Goal: Task Accomplishment & Management: Manage account settings

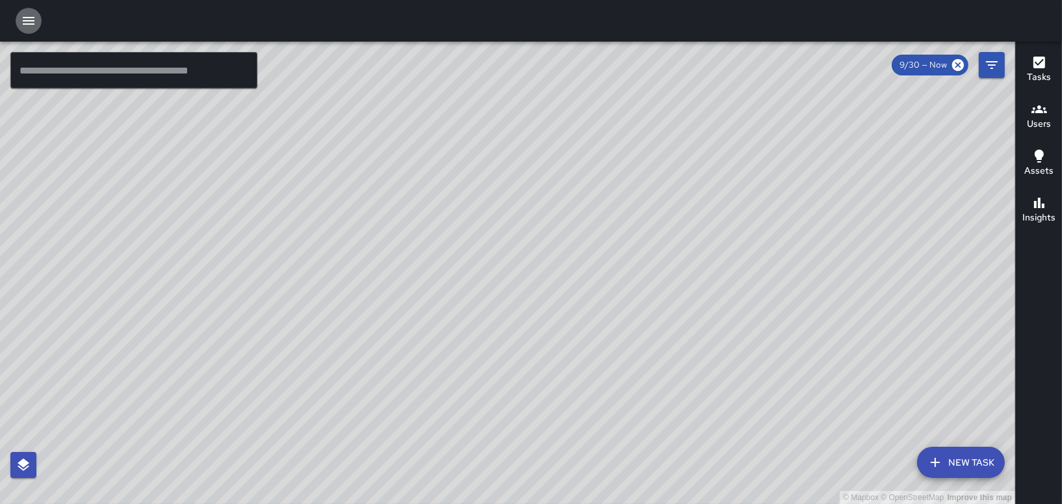
click at [28, 21] on icon "button" at bounding box center [29, 21] width 16 height 16
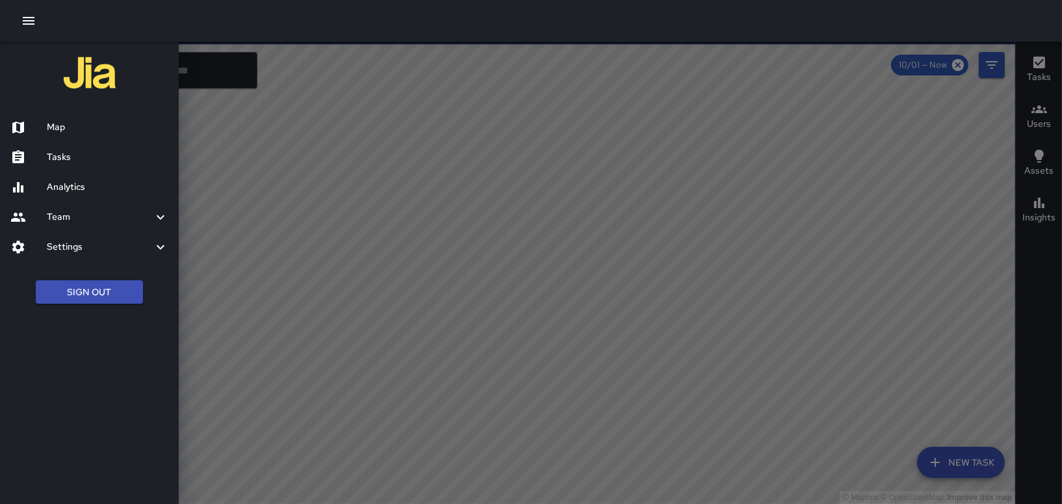
click at [58, 160] on h6 "Tasks" at bounding box center [108, 157] width 122 height 14
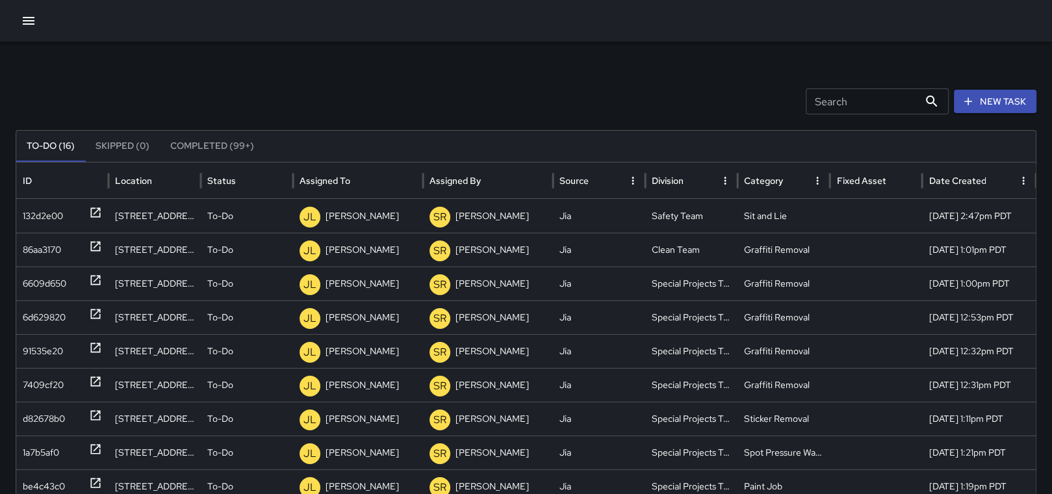
click at [24, 17] on icon "button" at bounding box center [29, 21] width 12 height 8
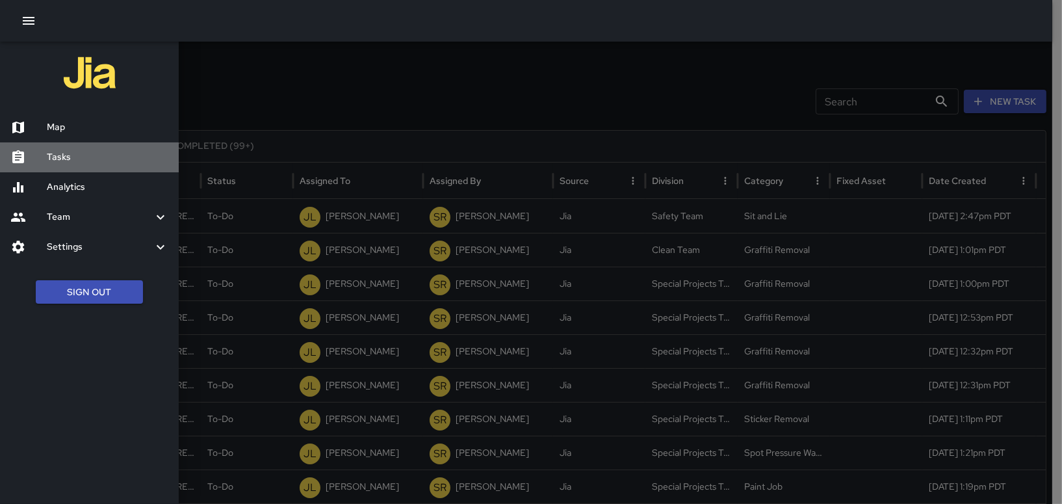
click at [68, 157] on h6 "Tasks" at bounding box center [108, 157] width 122 height 14
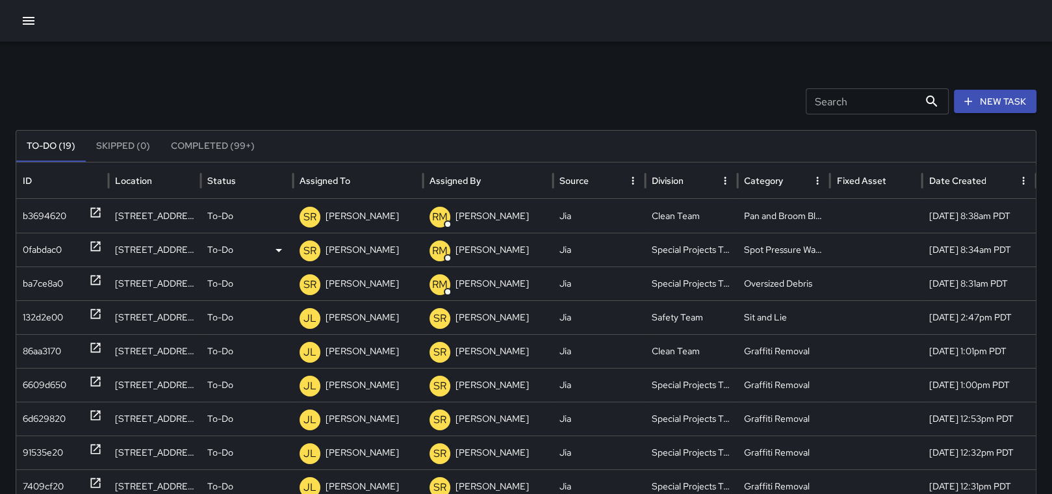
click at [97, 242] on icon at bounding box center [95, 246] width 13 height 13
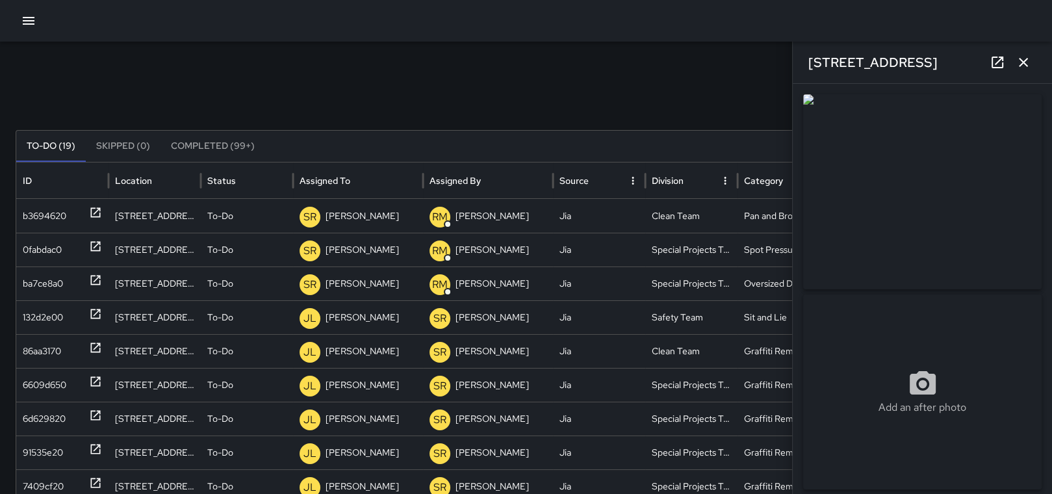
click at [904, 221] on img at bounding box center [922, 191] width 238 height 195
click at [1031, 62] on icon "button" at bounding box center [1024, 63] width 16 height 16
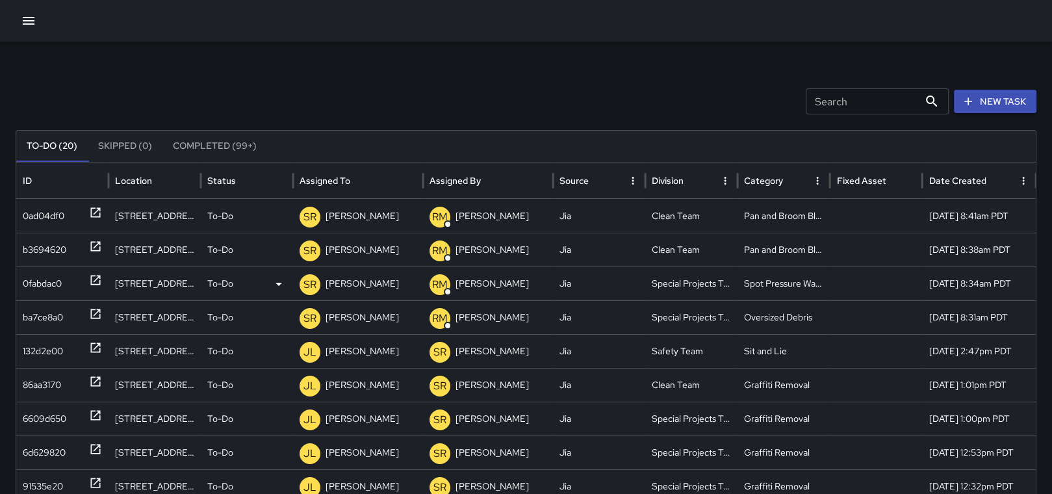
click at [371, 291] on p "[PERSON_NAME]" at bounding box center [362, 283] width 73 height 33
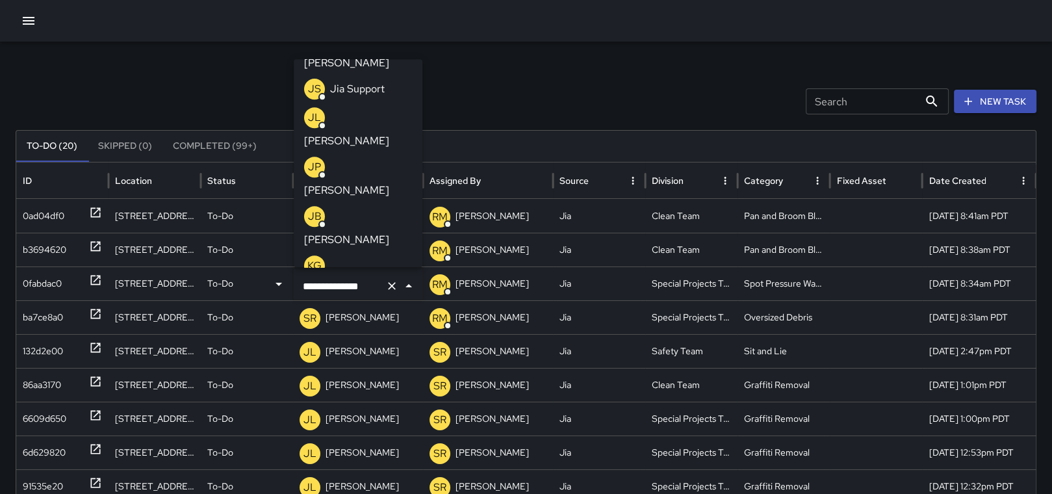
scroll to position [658, 0]
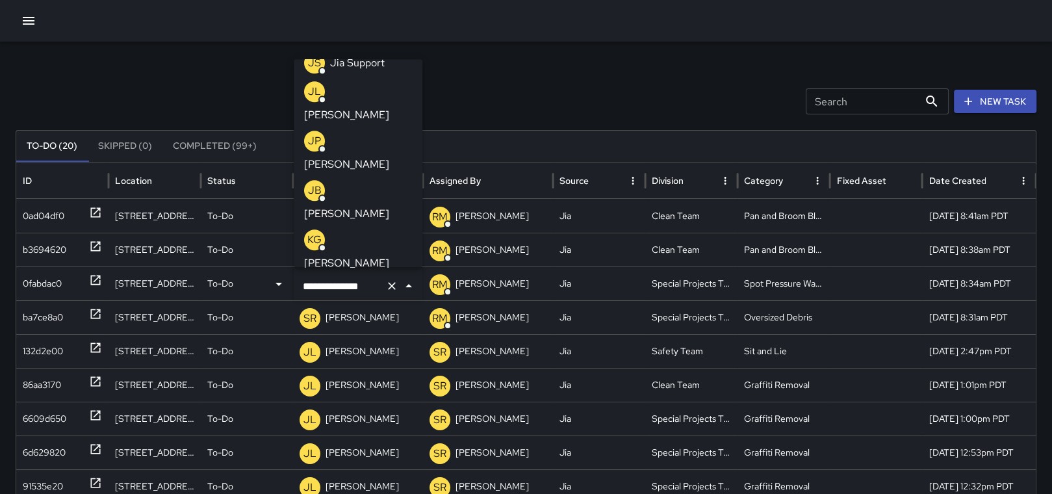
click at [374, 255] on p "[PERSON_NAME]" at bounding box center [346, 263] width 85 height 16
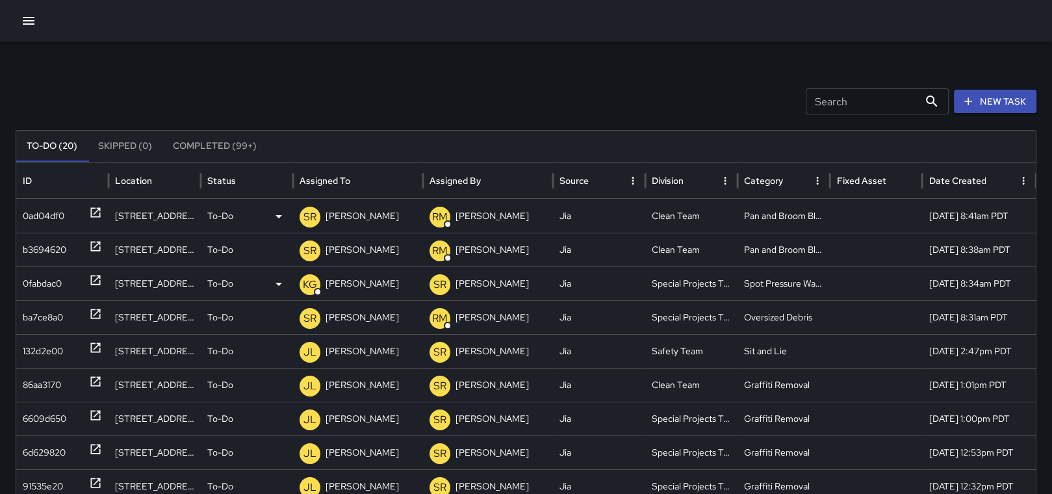
click at [357, 214] on p "[PERSON_NAME]" at bounding box center [362, 215] width 73 height 33
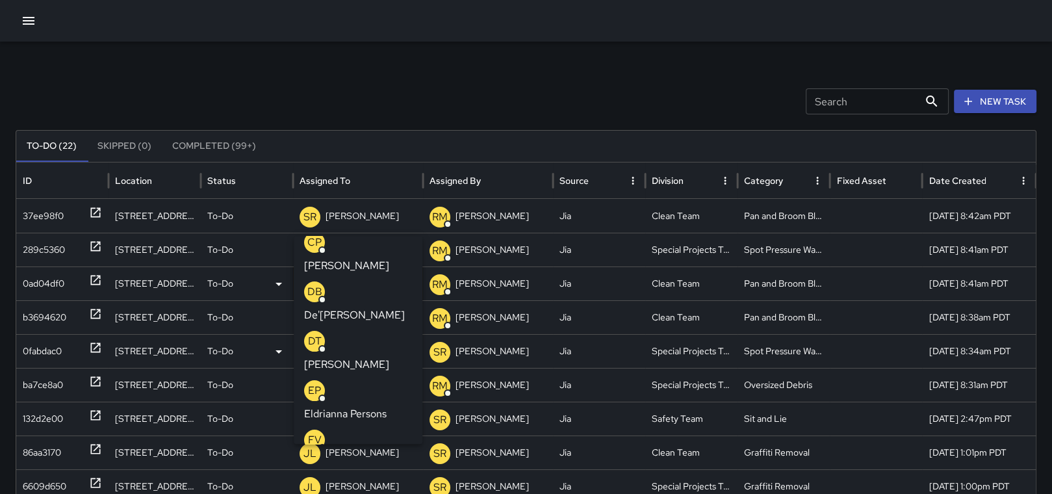
scroll to position [286, 0]
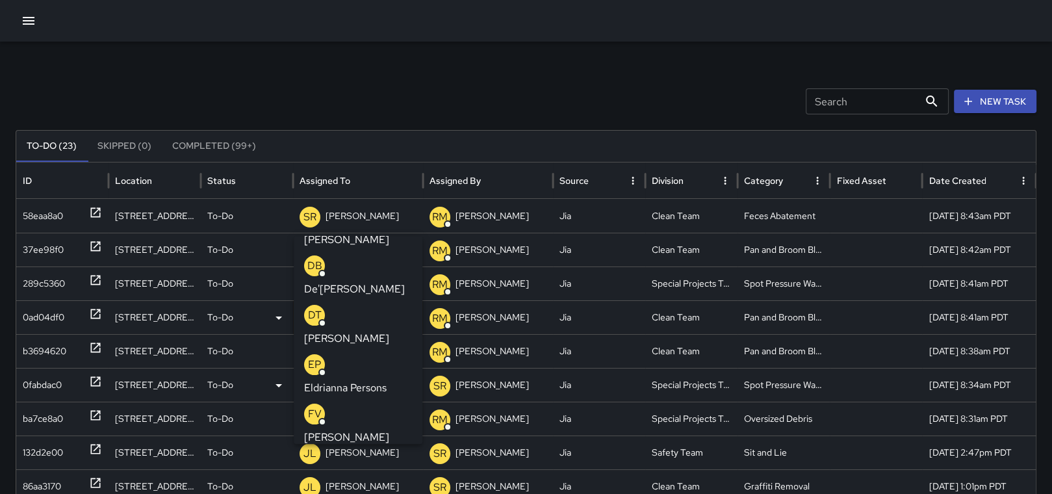
click at [362, 429] on p "[PERSON_NAME]" at bounding box center [346, 437] width 85 height 16
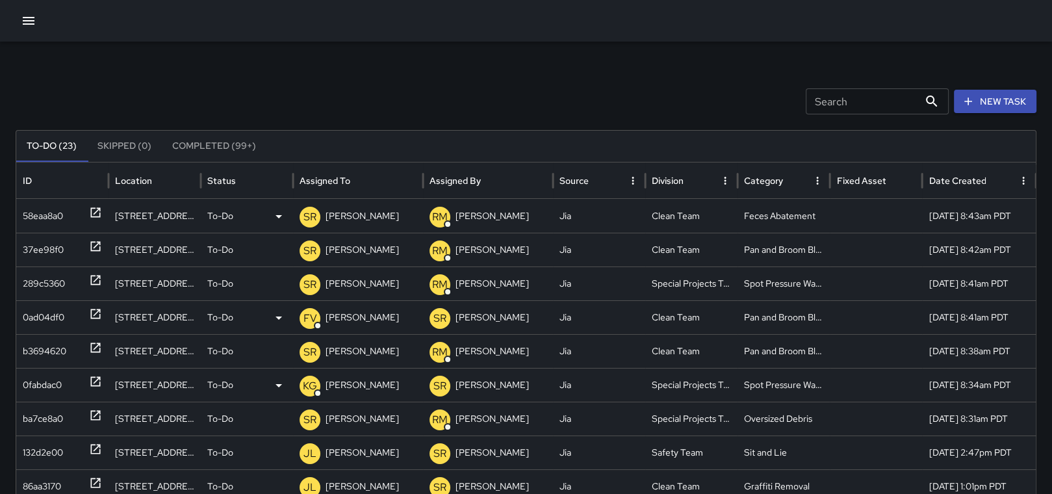
click at [366, 209] on p "[PERSON_NAME]" at bounding box center [362, 215] width 73 height 33
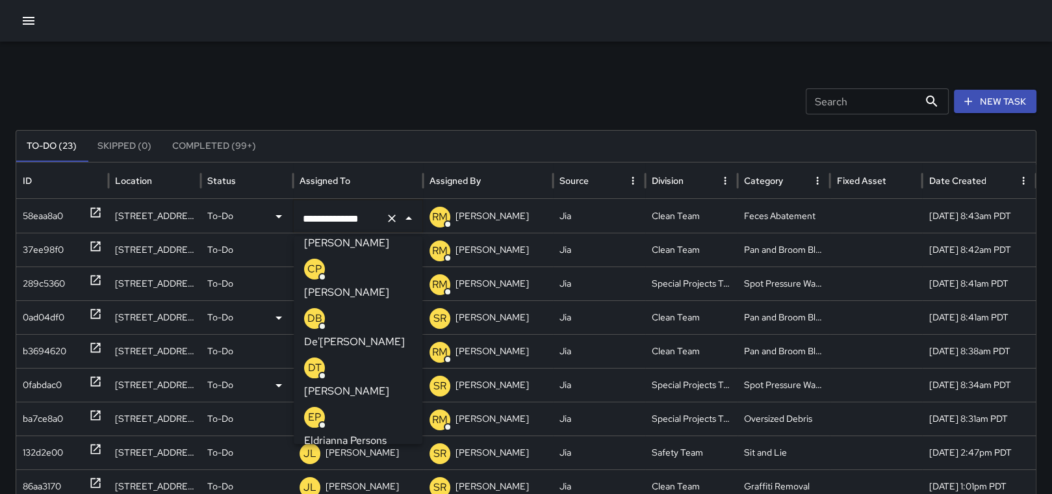
scroll to position [260, 0]
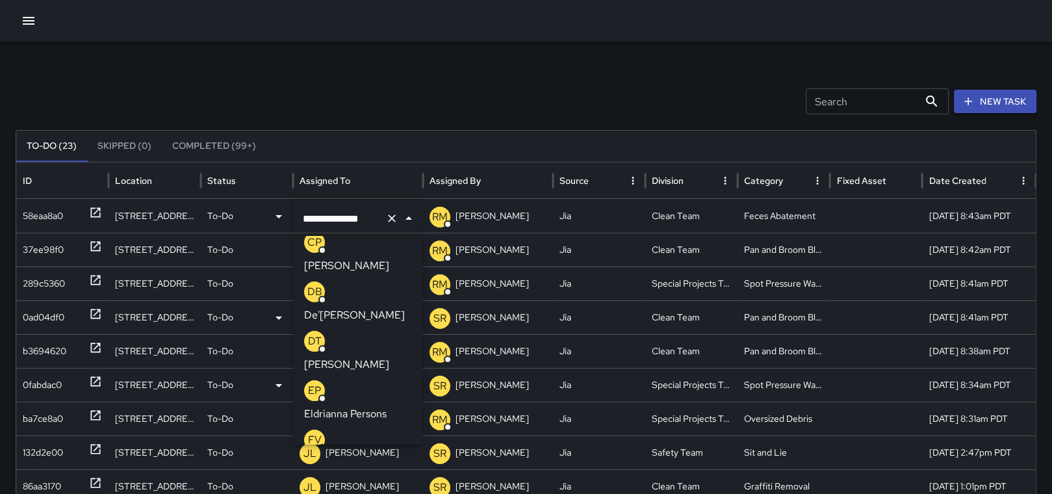
click at [376, 455] on p "[PERSON_NAME]" at bounding box center [346, 463] width 85 height 16
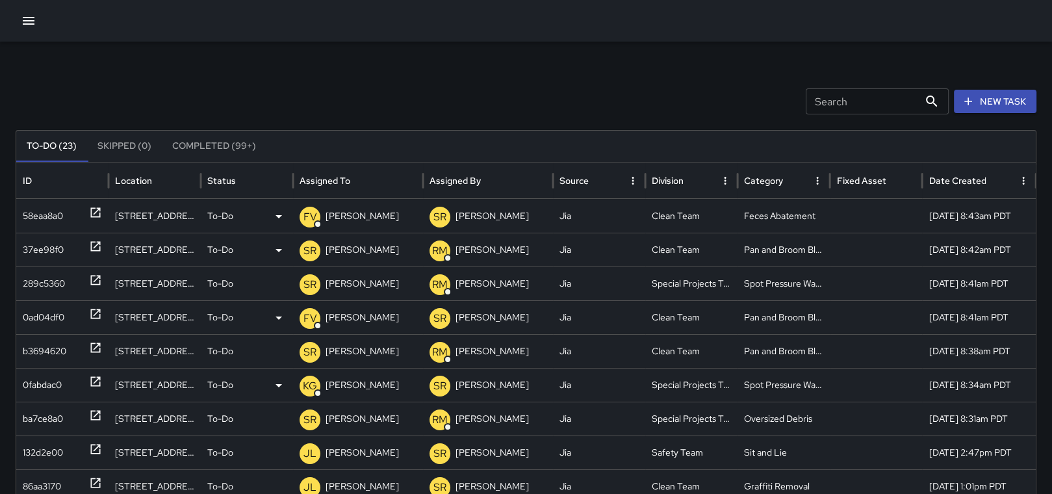
click at [350, 248] on p "[PERSON_NAME]" at bounding box center [362, 249] width 73 height 33
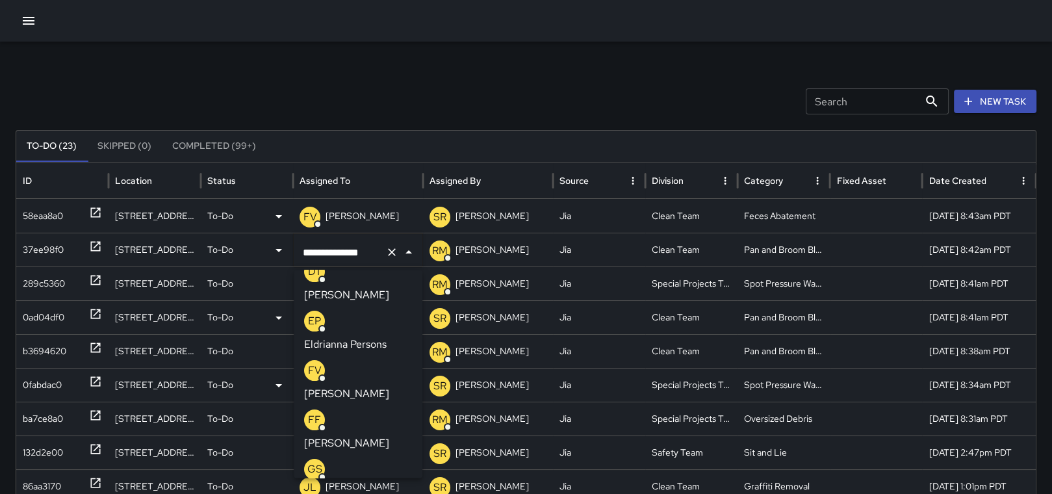
scroll to position [372, 0]
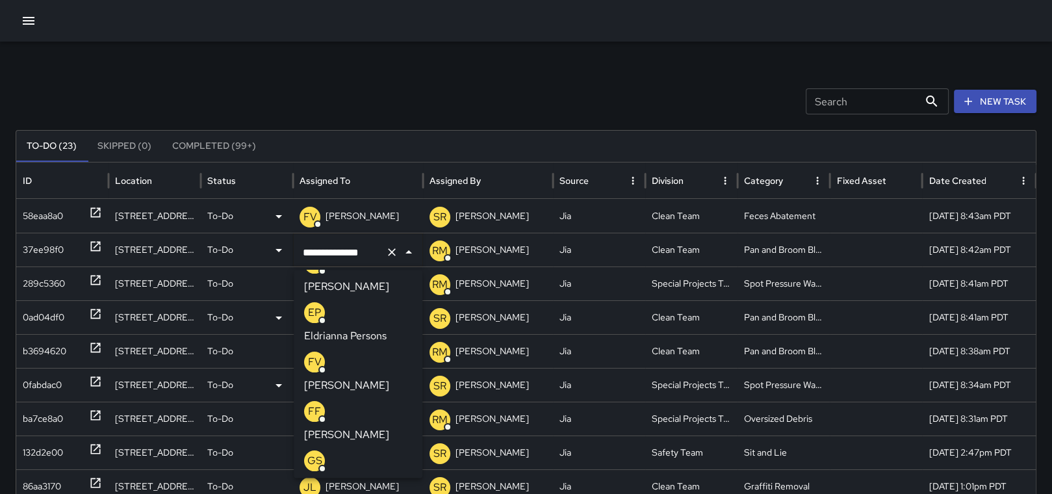
click at [341, 378] on p "[PERSON_NAME]" at bounding box center [346, 386] width 85 height 16
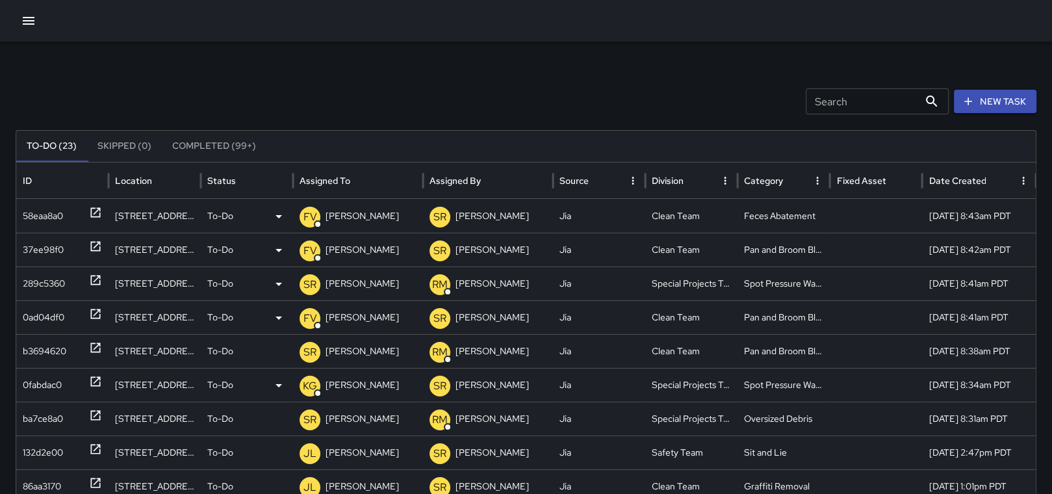
click at [355, 281] on p "[PERSON_NAME]" at bounding box center [362, 283] width 73 height 33
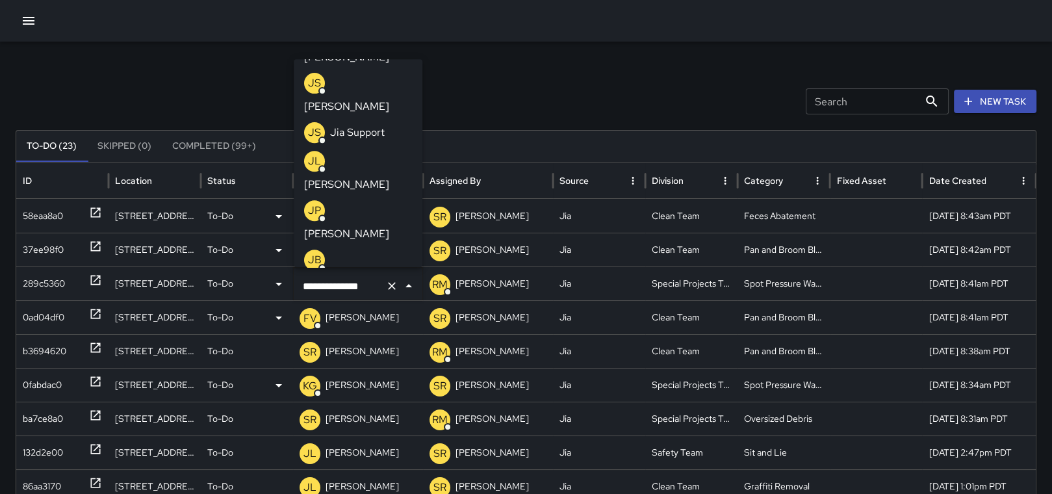
scroll to position [597, 0]
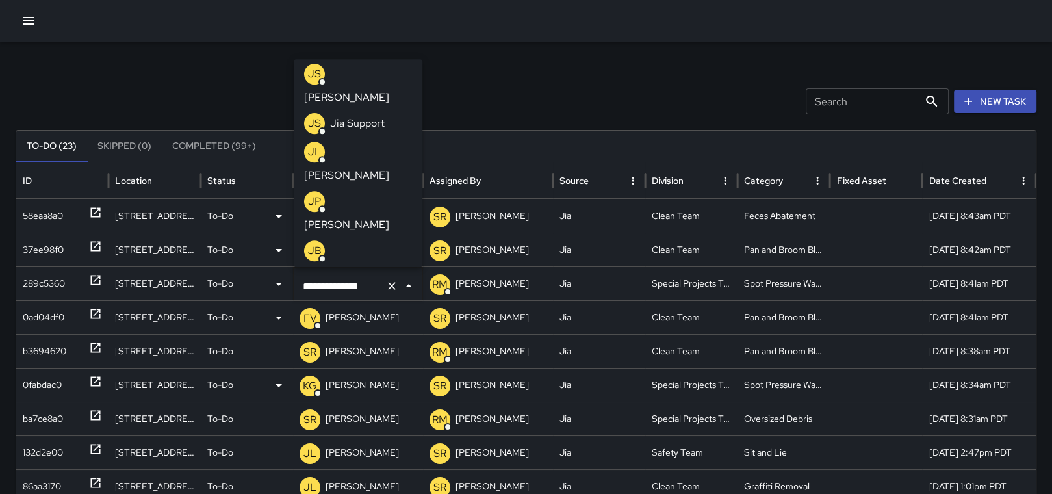
click at [371, 316] on p "[PERSON_NAME]" at bounding box center [346, 324] width 85 height 16
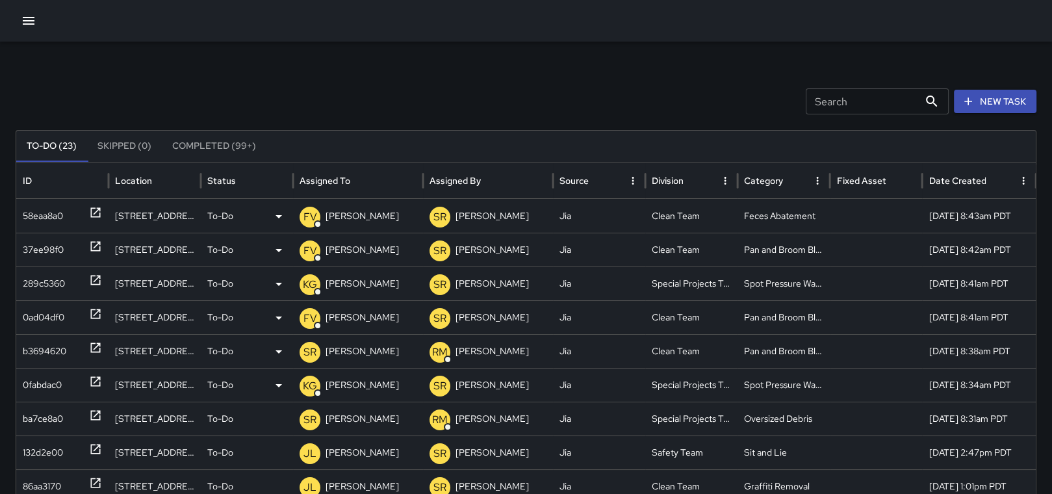
click at [375, 350] on p "[PERSON_NAME]" at bounding box center [362, 351] width 73 height 33
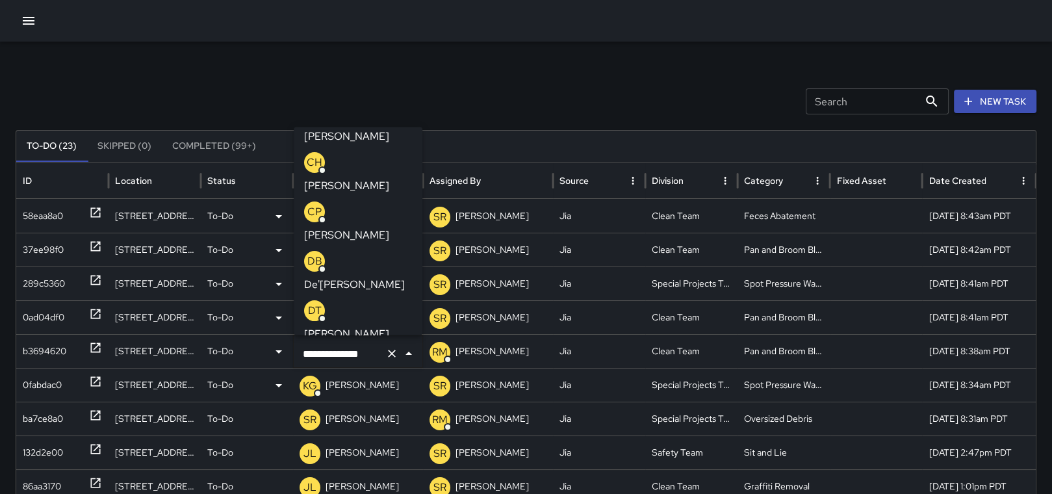
scroll to position [285, 0]
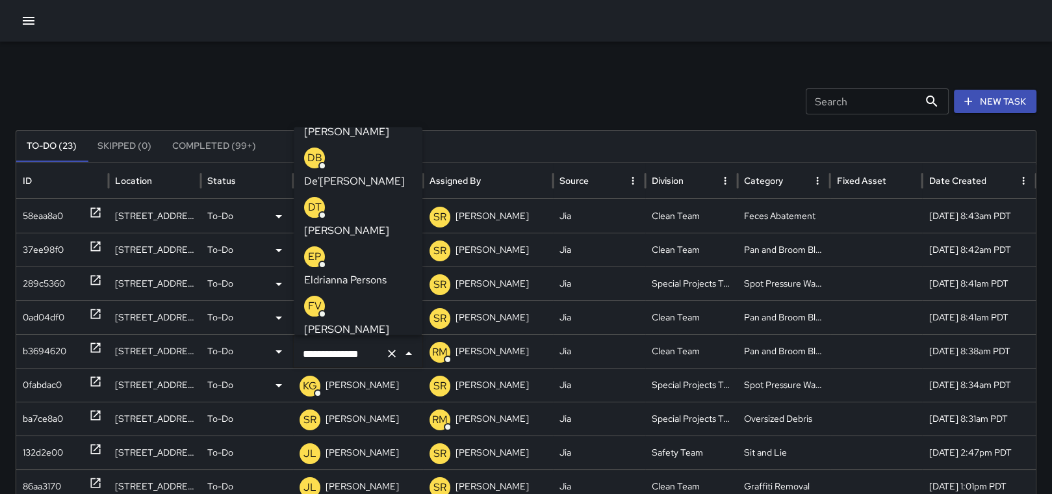
click at [364, 322] on p "[PERSON_NAME]" at bounding box center [346, 330] width 85 height 16
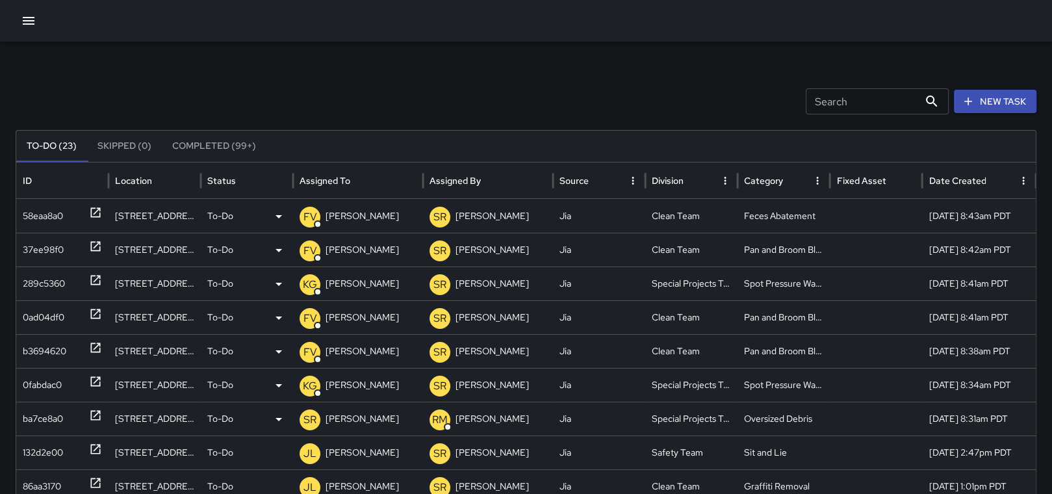
click at [93, 409] on icon at bounding box center [95, 415] width 13 height 13
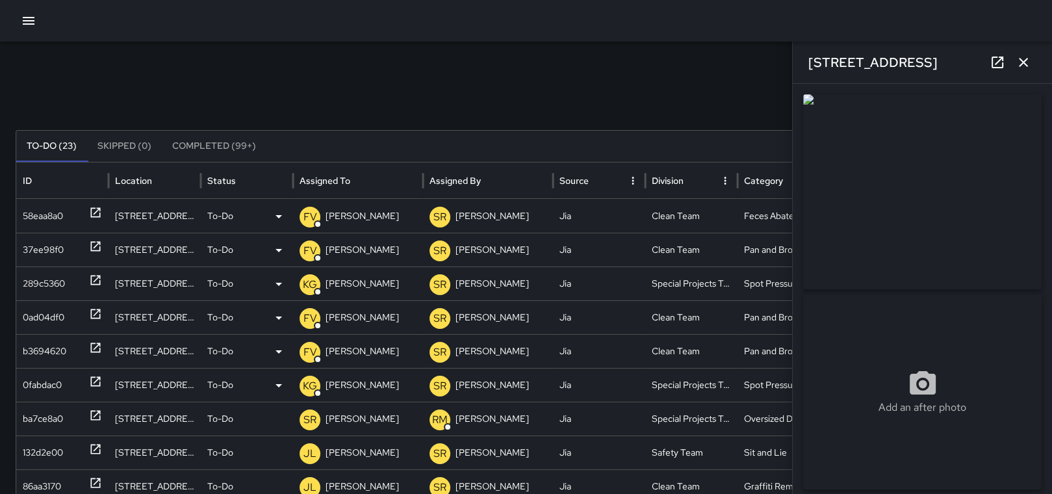
click at [1028, 66] on icon "button" at bounding box center [1024, 63] width 16 height 16
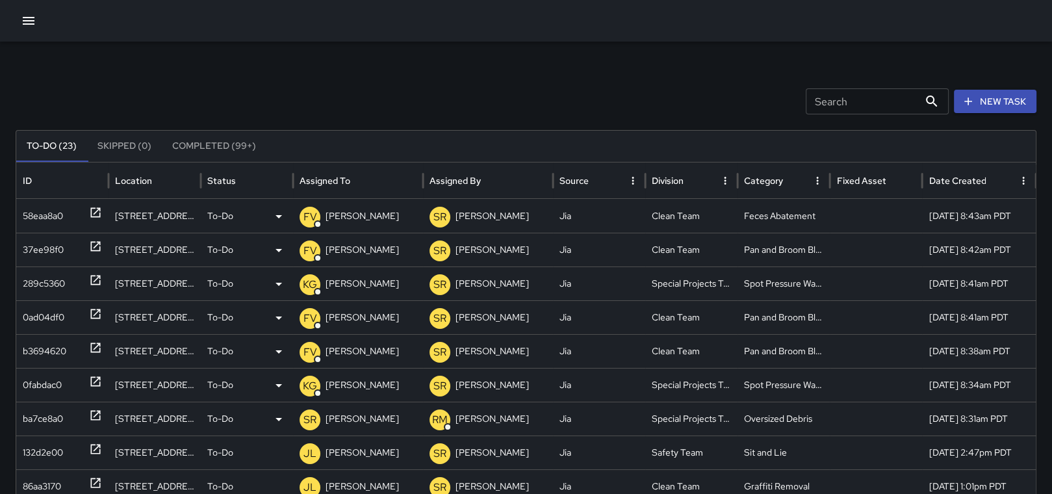
click at [386, 414] on div "SR [PERSON_NAME]" at bounding box center [358, 418] width 117 height 33
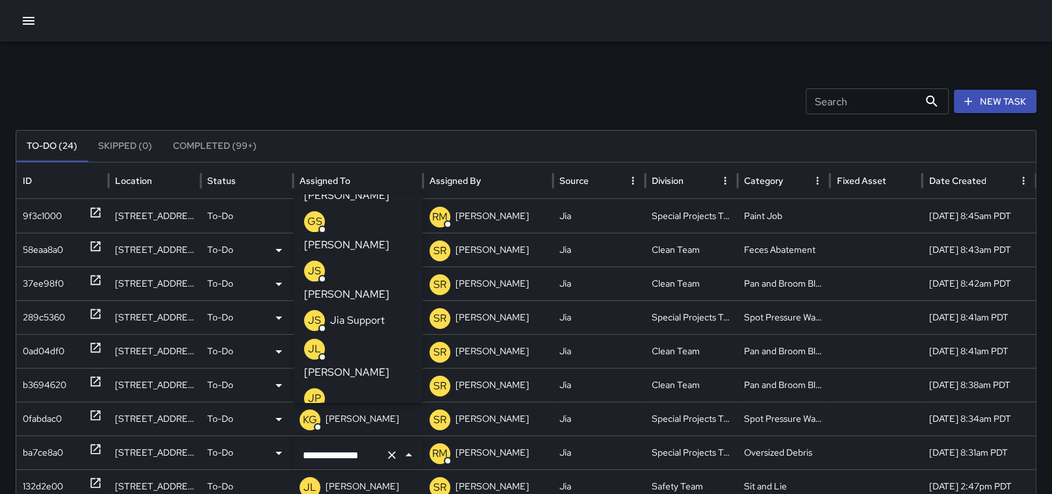
scroll to position [546, 0]
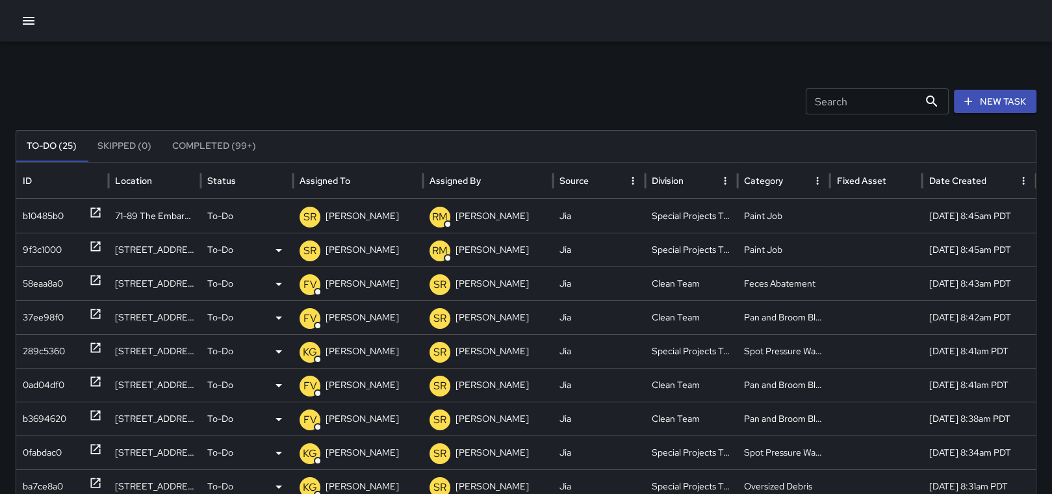
click at [333, 246] on p "[PERSON_NAME]" at bounding box center [362, 249] width 73 height 33
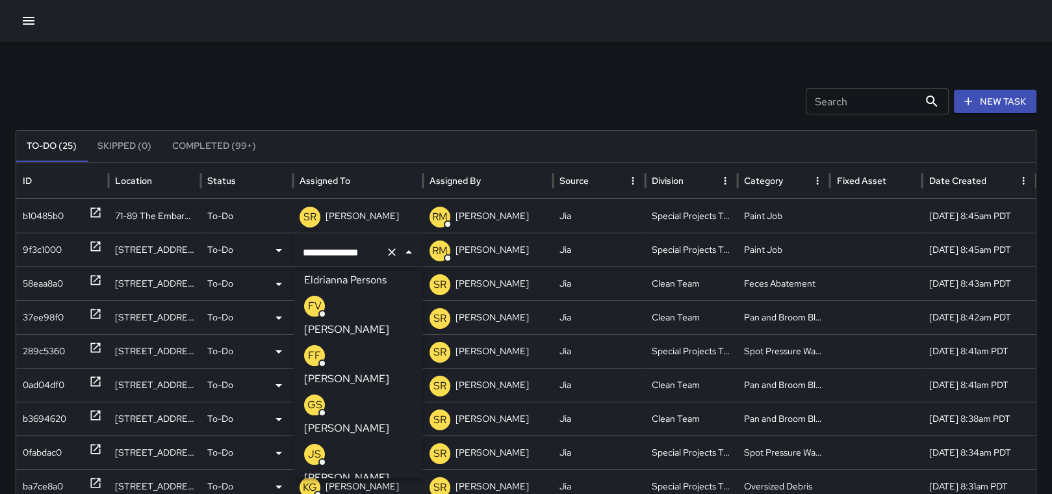
scroll to position [424, 0]
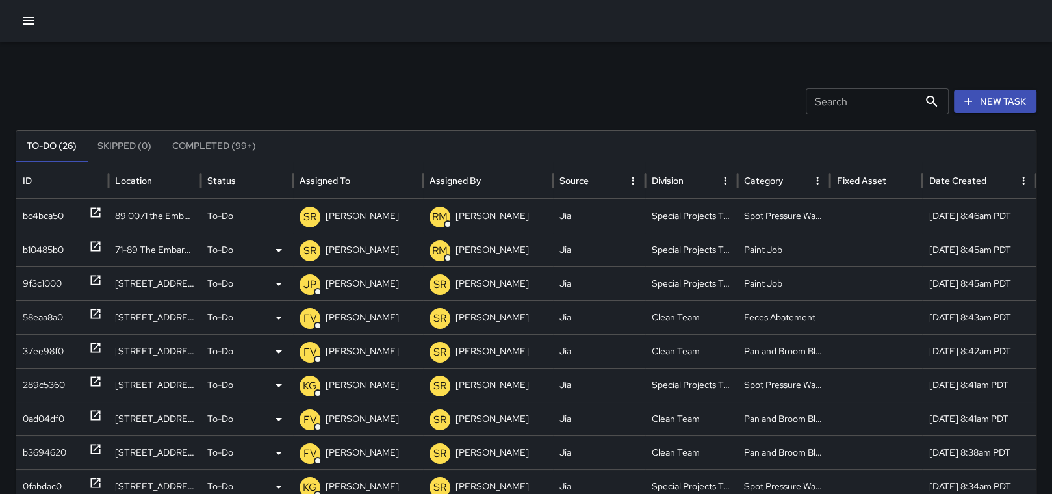
click at [348, 249] on p "[PERSON_NAME]" at bounding box center [362, 249] width 73 height 33
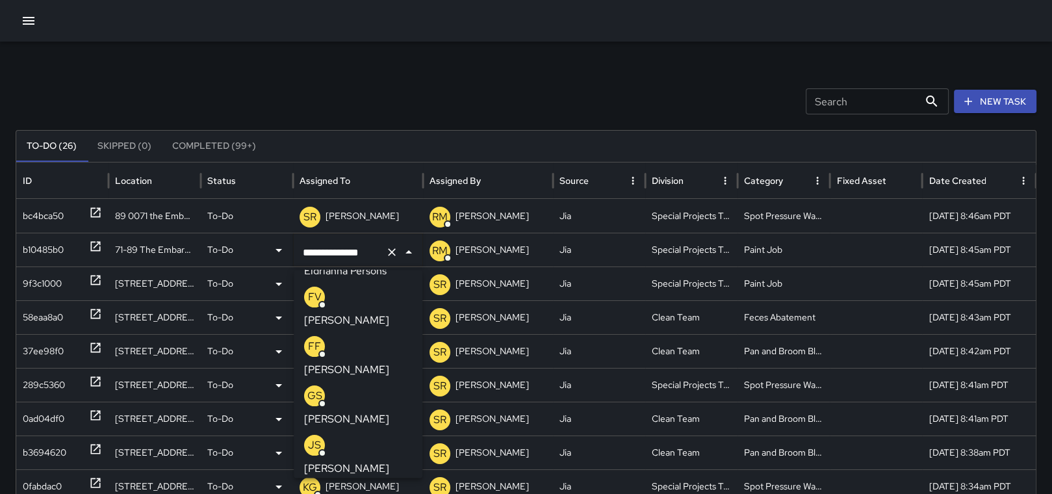
scroll to position [441, 0]
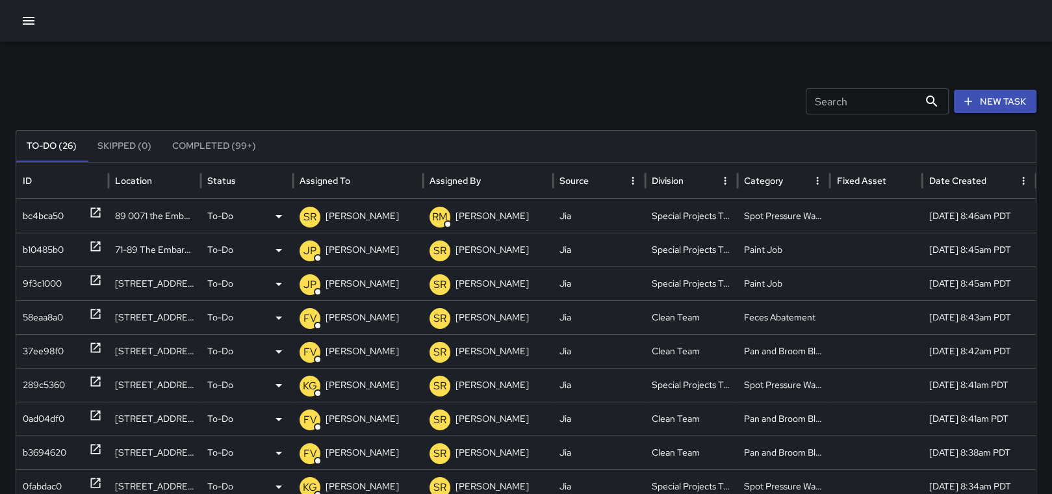
click at [349, 212] on p "[PERSON_NAME]" at bounding box center [362, 215] width 73 height 33
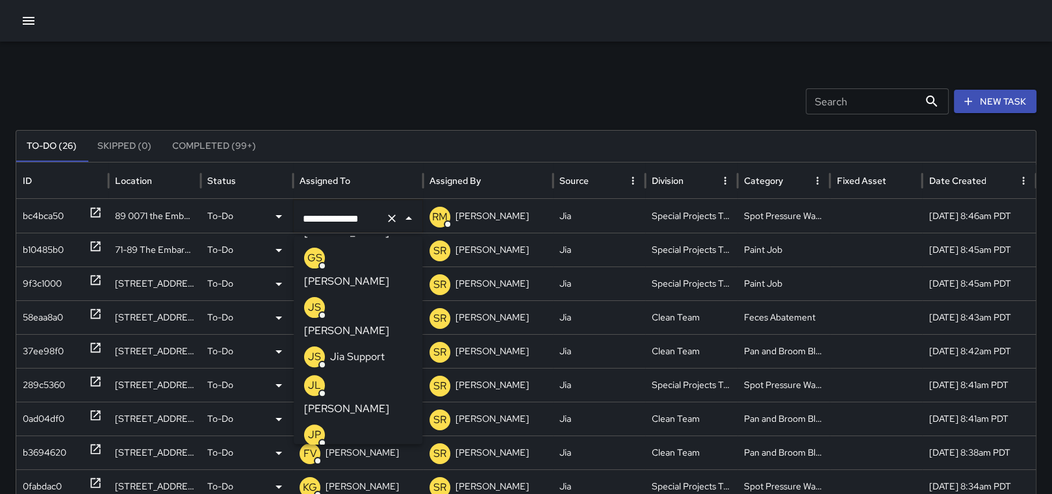
scroll to position [546, 0]
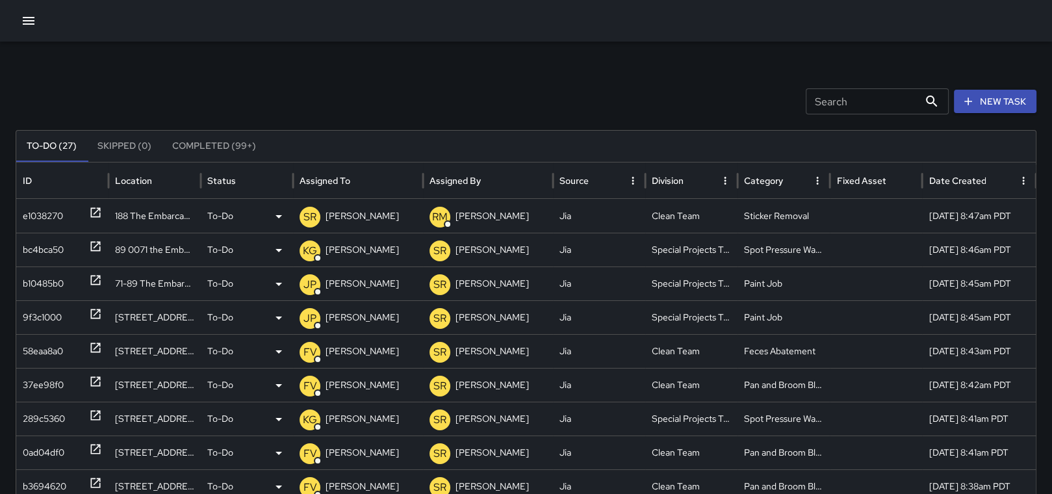
click at [90, 206] on icon at bounding box center [95, 212] width 13 height 13
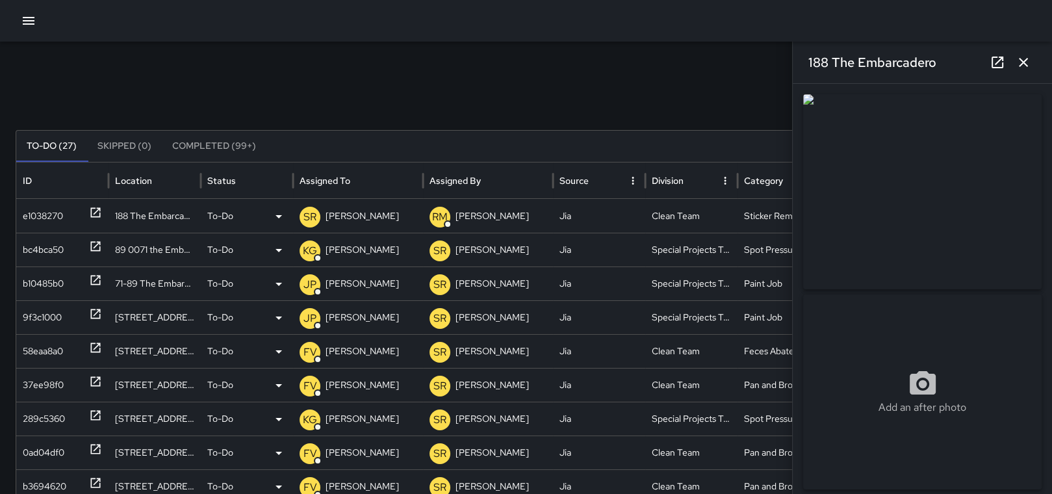
click at [369, 215] on p "[PERSON_NAME]" at bounding box center [362, 215] width 73 height 33
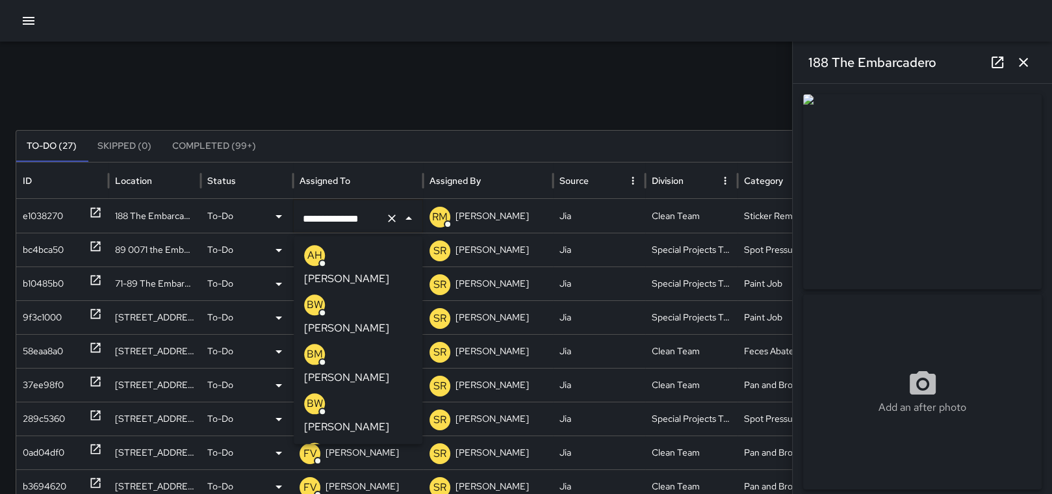
scroll to position [1793, 0]
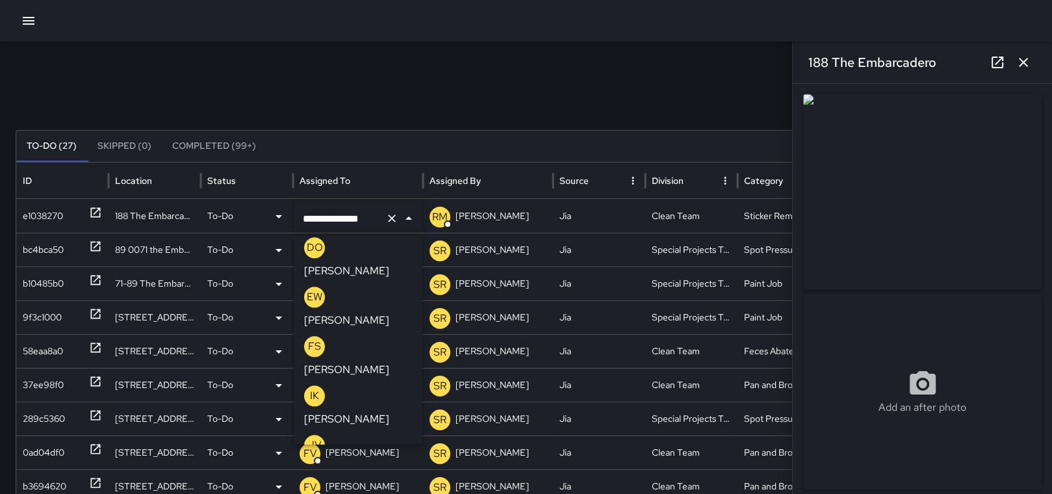
click at [1022, 58] on icon "button" at bounding box center [1024, 63] width 16 height 16
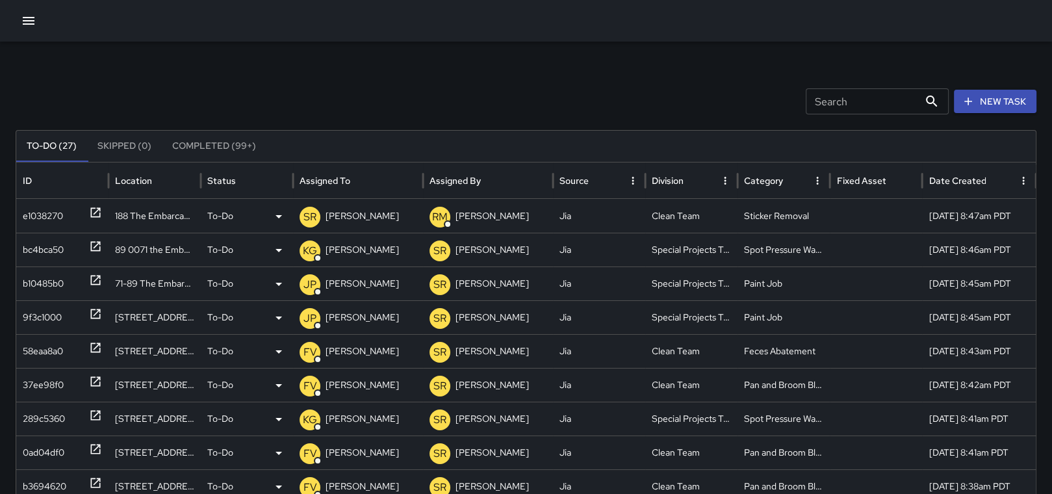
click at [347, 211] on p "[PERSON_NAME]" at bounding box center [362, 215] width 73 height 33
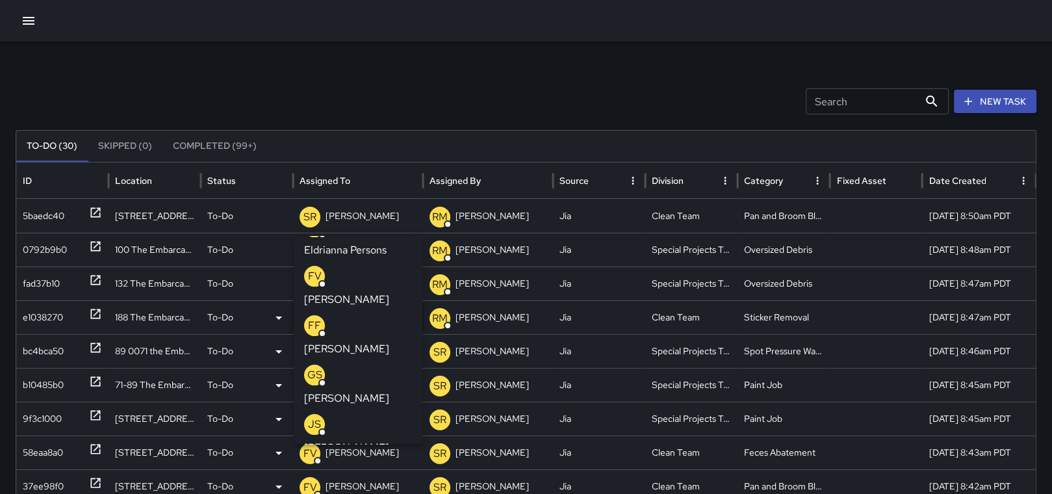
scroll to position [450, 0]
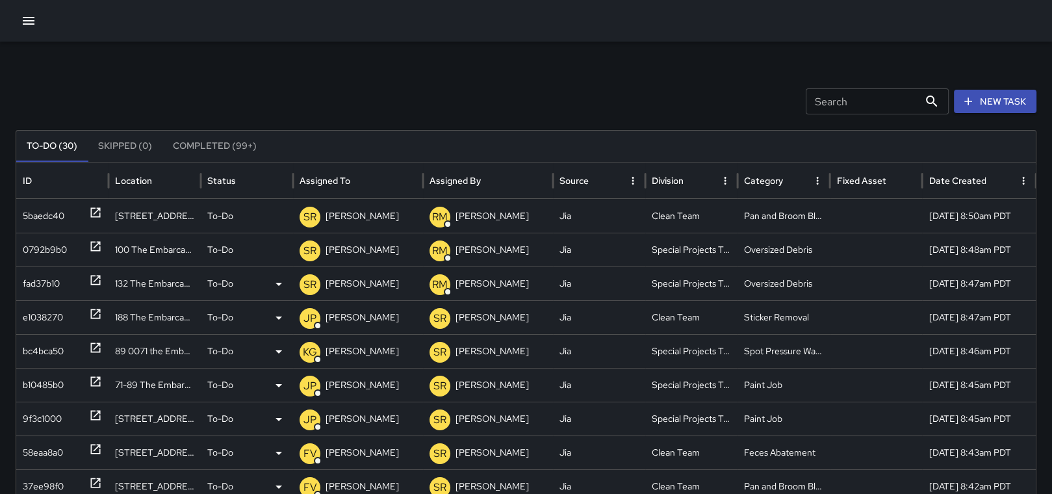
click at [354, 283] on p "[PERSON_NAME]" at bounding box center [362, 283] width 73 height 33
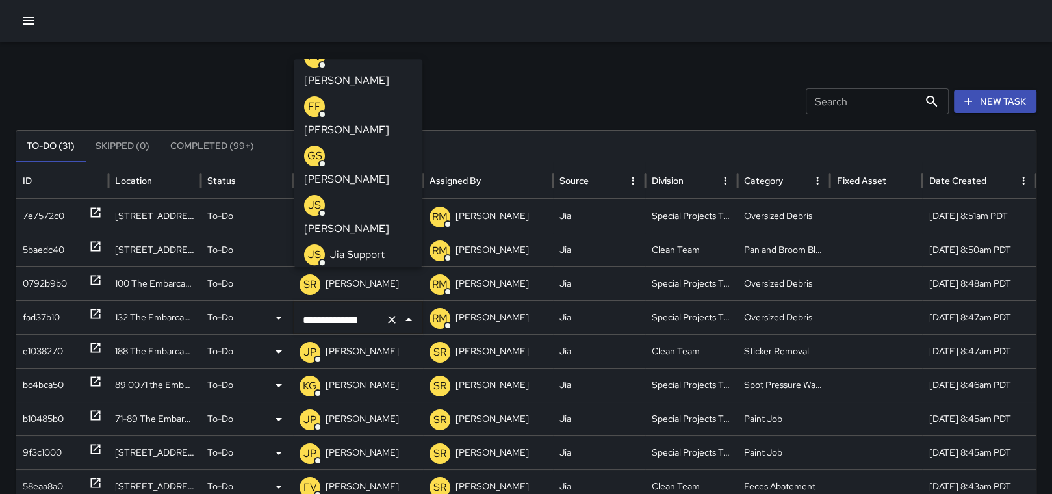
scroll to position [467, 0]
click at [365, 348] on p "[PERSON_NAME]" at bounding box center [346, 356] width 85 height 16
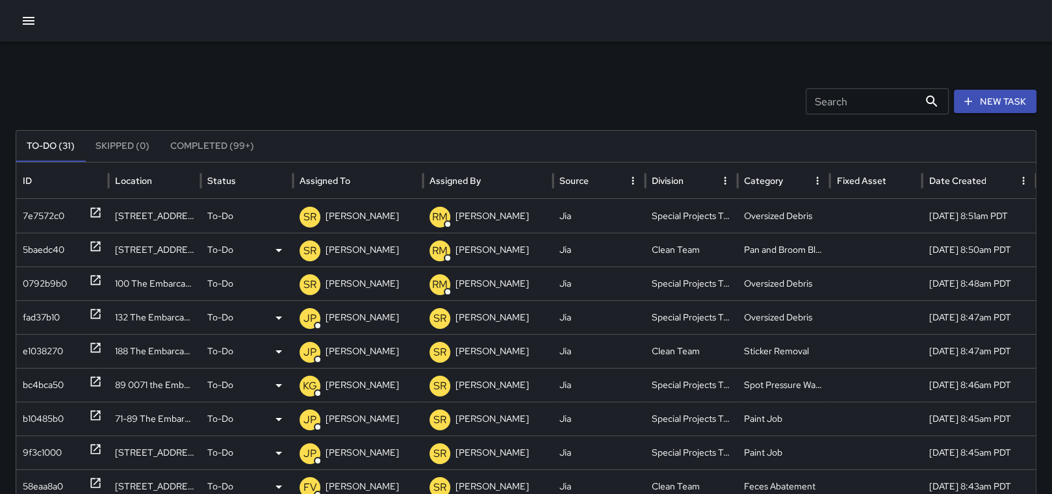
click at [353, 246] on p "[PERSON_NAME]" at bounding box center [362, 249] width 73 height 33
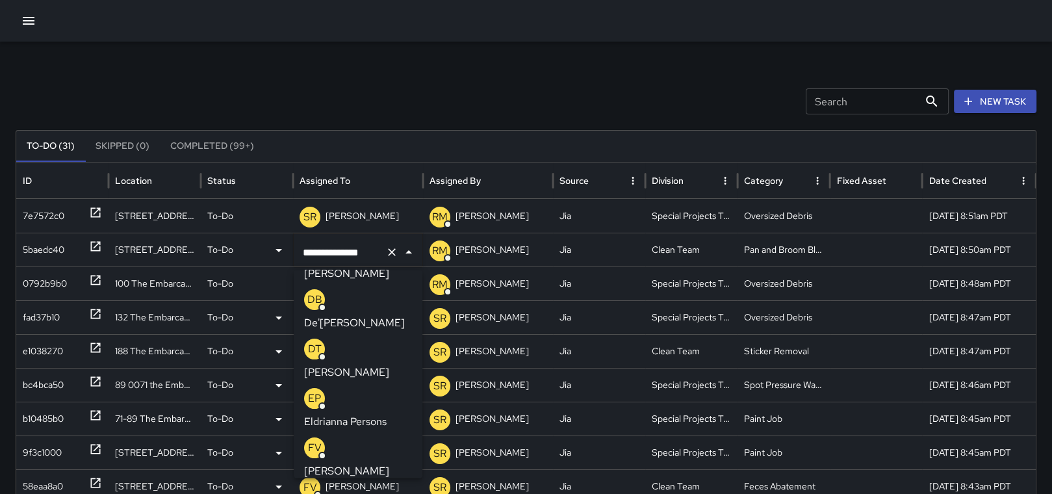
scroll to position [312, 0]
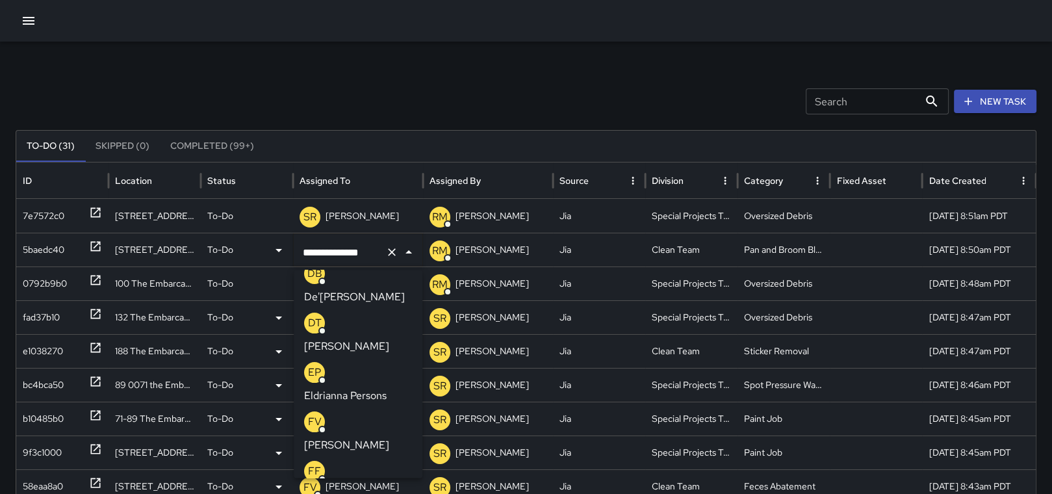
click at [356, 437] on p "[PERSON_NAME]" at bounding box center [346, 445] width 85 height 16
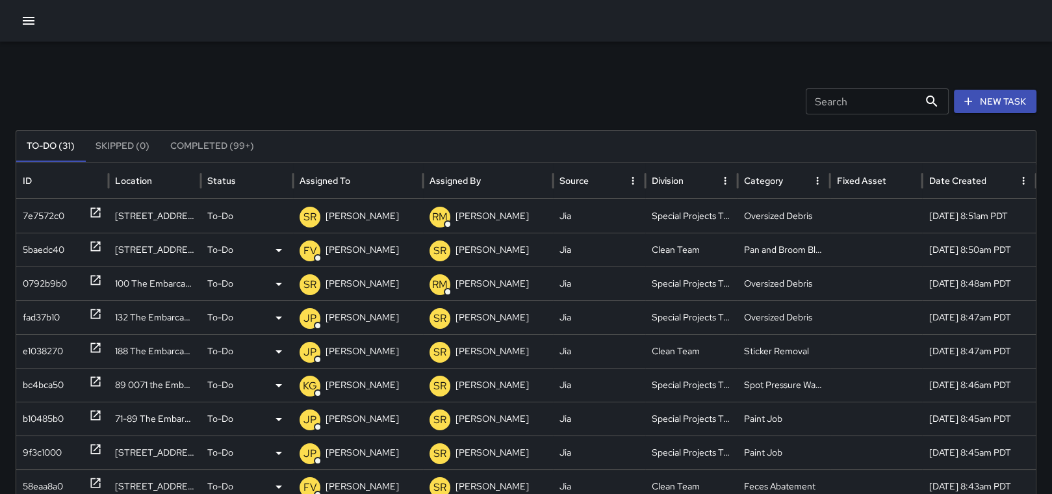
click at [360, 281] on p "[PERSON_NAME]" at bounding box center [362, 283] width 73 height 33
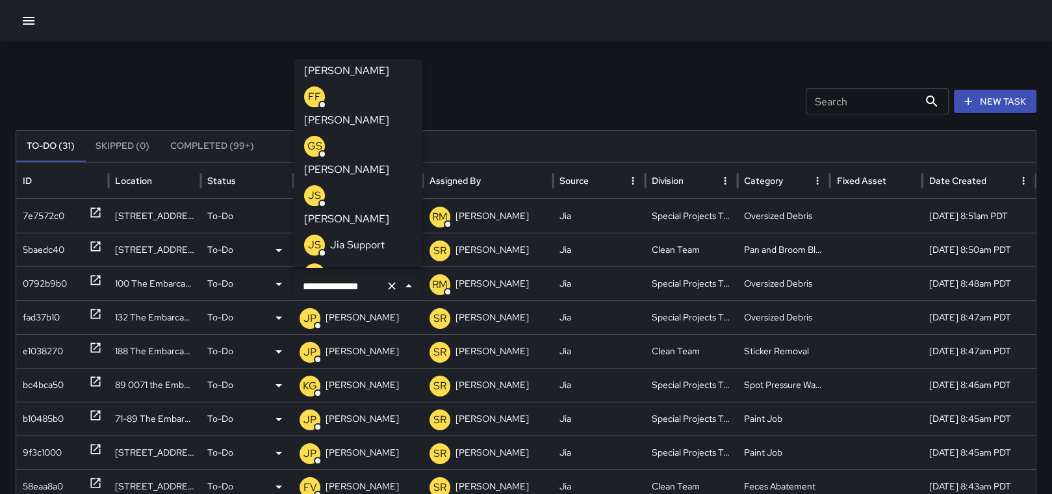
scroll to position [502, 0]
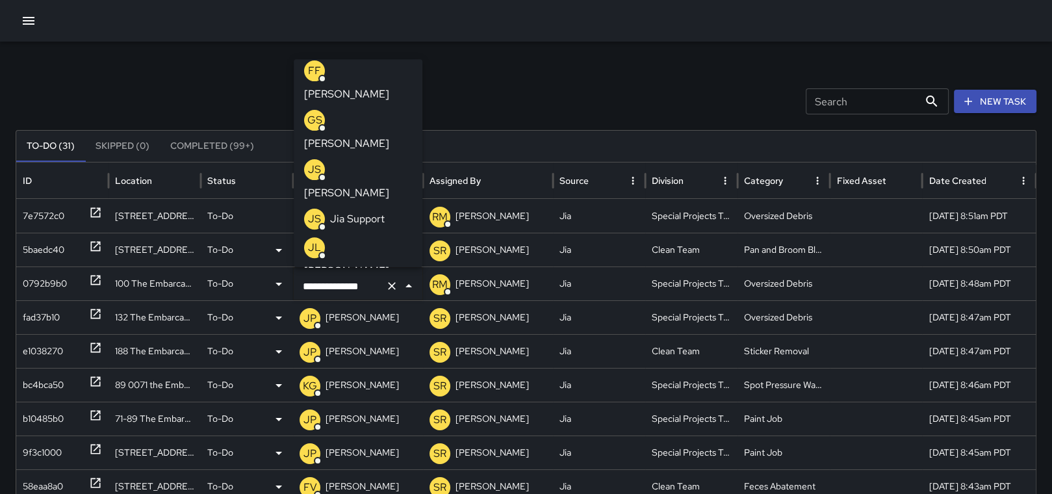
click at [333, 313] on p "[PERSON_NAME]" at bounding box center [346, 321] width 85 height 16
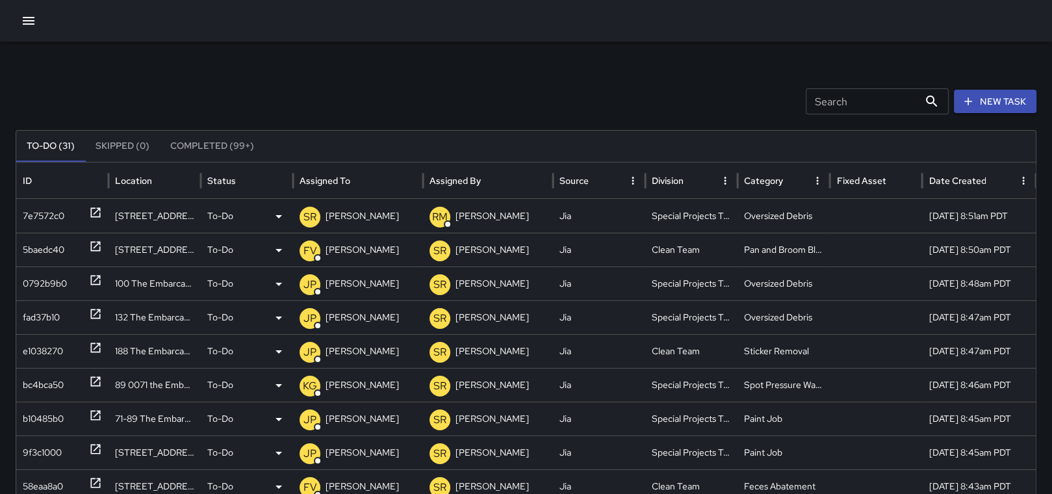
click at [92, 211] on icon at bounding box center [95, 212] width 13 height 13
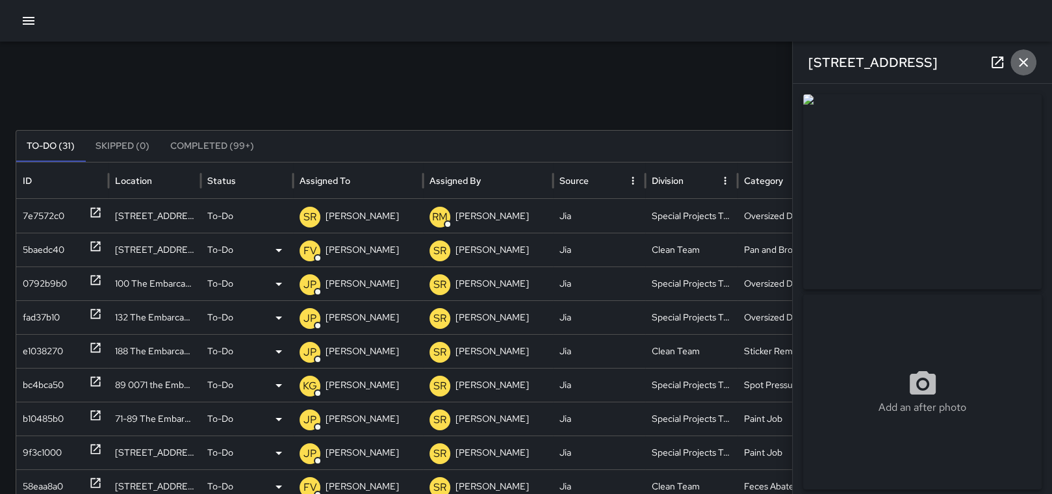
click at [1021, 58] on icon "button" at bounding box center [1024, 63] width 16 height 16
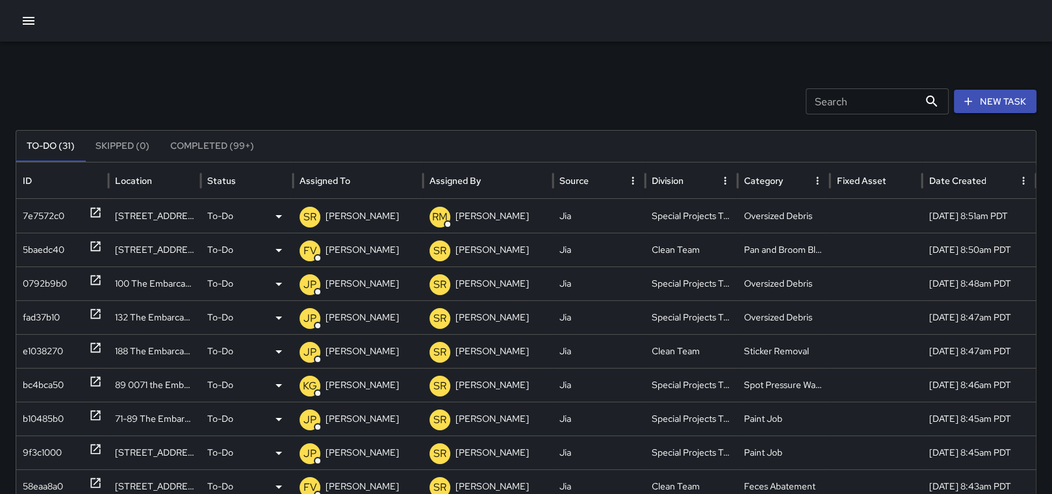
click at [366, 211] on p "[PERSON_NAME]" at bounding box center [362, 215] width 73 height 33
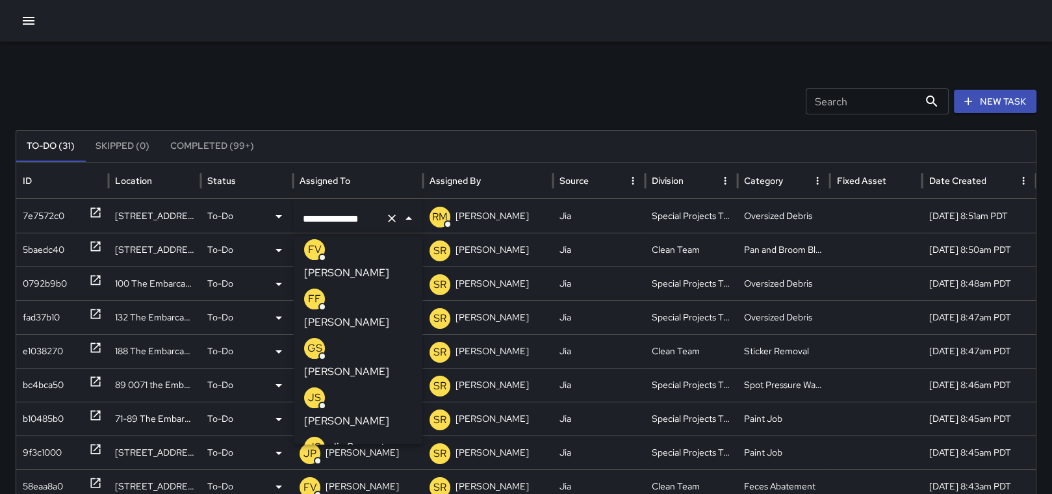
scroll to position [476, 0]
